Goal: Information Seeking & Learning: Understand process/instructions

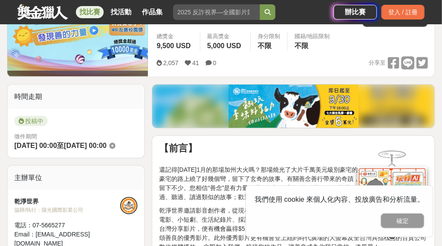
scroll to position [217, 0]
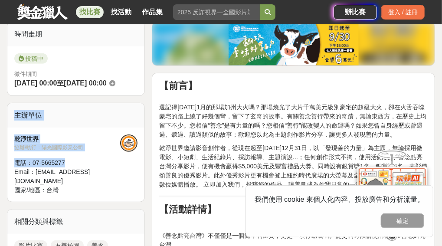
drag, startPoint x: 85, startPoint y: 161, endPoint x: 11, endPoint y: 133, distance: 79.0
click at [11, 133] on div "主辦單位 乾淨世界 協辦/執行： 陽光國際影業公司 電話： [PHONE_NUMBER] Email： [EMAIL_ADDRESS][DOMAIN_NAME…" at bounding box center [76, 152] width 138 height 99
click at [55, 128] on div "主辦單位" at bounding box center [75, 115] width 137 height 24
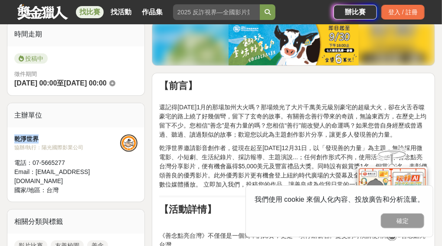
drag, startPoint x: 81, startPoint y: 153, endPoint x: 9, endPoint y: 147, distance: 72.3
click at [9, 147] on div "乾淨世界 協辦/執行： 陽光國際影業公司 電話： [PHONE_NUMBER] Email： [EMAIL_ADDRESS][DOMAIN_NAME] 國家/…" at bounding box center [75, 165] width 137 height 74
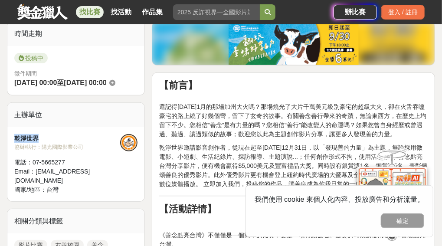
scroll to position [304, 0]
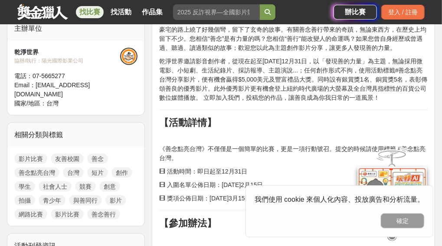
click at [259, 160] on p "《善念點亮台灣》不僅僅是⼀個簡單的比賽，更是⼀項⾏動號召。提交的時候請使⽤標籤 #善念點亮台灣。" at bounding box center [293, 153] width 269 height 18
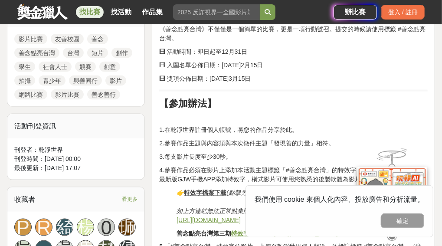
scroll to position [434, 0]
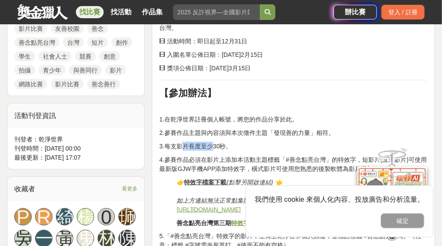
drag, startPoint x: 182, startPoint y: 145, endPoint x: 214, endPoint y: 140, distance: 32.5
drag, startPoint x: 211, startPoint y: 144, endPoint x: 238, endPoint y: 142, distance: 26.9
click at [238, 142] on p "3.每⽀影⽚長度⾄少30秒。" at bounding box center [293, 146] width 269 height 9
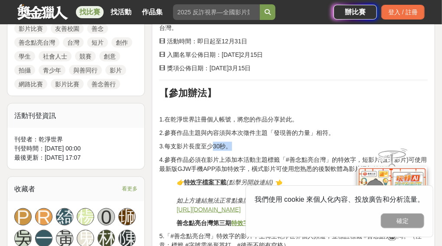
click at [238, 142] on p "3.每⽀影⽚長度⾄少30秒。" at bounding box center [293, 146] width 269 height 9
click at [222, 145] on p "3.每⽀影⽚長度⾄少30秒。" at bounding box center [293, 146] width 269 height 9
click at [226, 95] on h2 "【參加辦法】" at bounding box center [293, 94] width 269 height 12
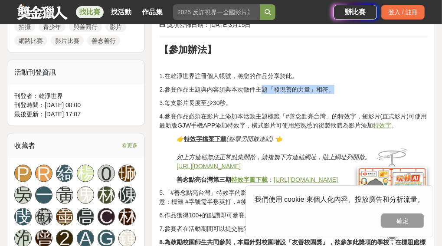
drag, startPoint x: 263, startPoint y: 88, endPoint x: 331, endPoint y: 82, distance: 68.4
click at [291, 98] on p "3.每⽀影⽚長度⾄少30秒。" at bounding box center [293, 102] width 269 height 9
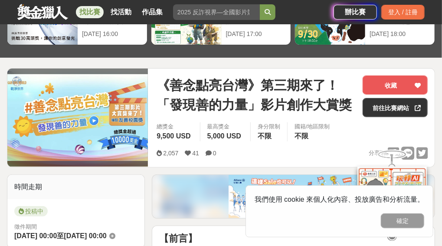
scroll to position [0, 0]
